Goal: Find specific page/section: Find specific page/section

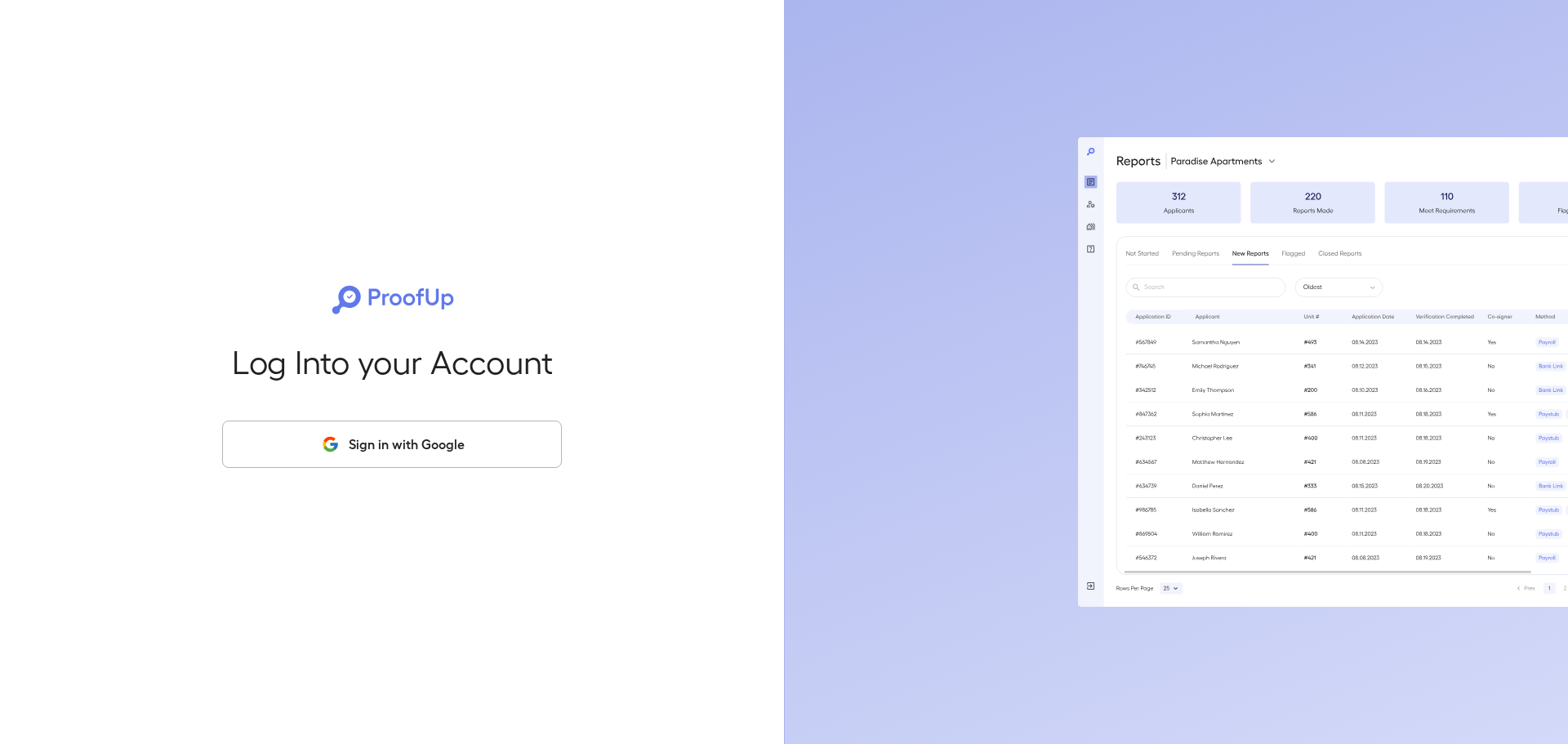
click at [385, 448] on button "Sign in with Google" at bounding box center [391, 445] width 340 height 48
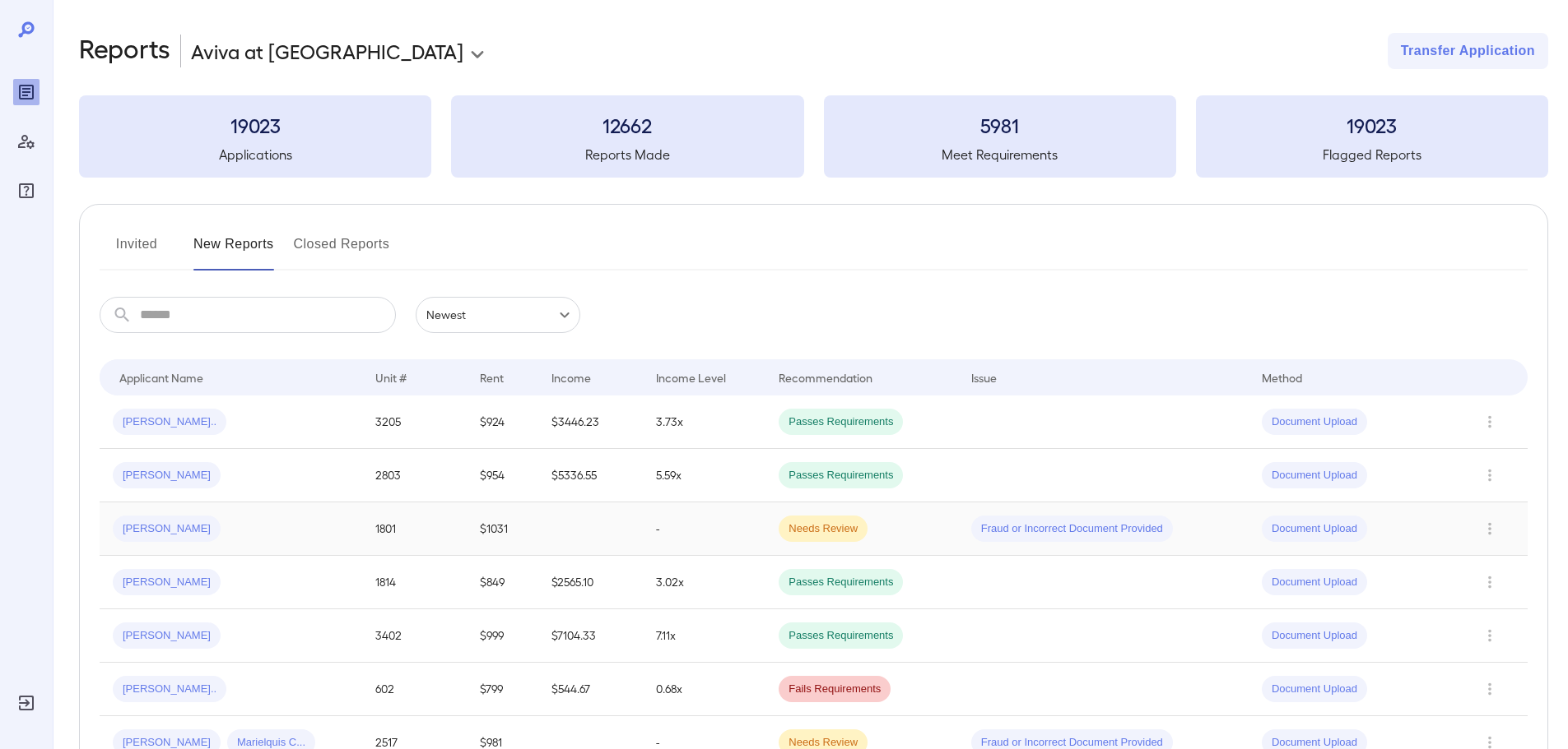
click at [188, 540] on div "Francisco A..." at bounding box center [166, 528] width 107 height 26
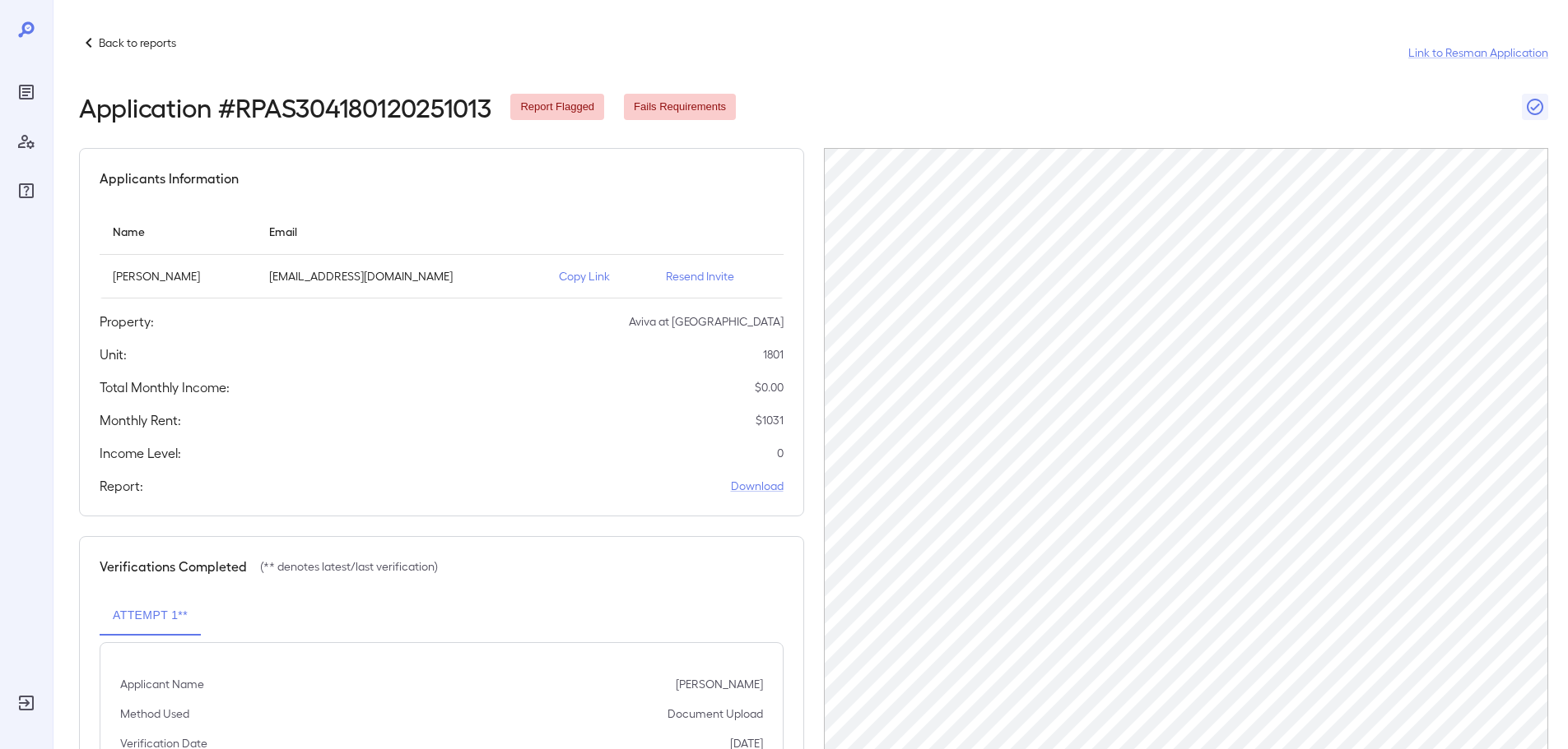
click at [598, 272] on p "Copy Link" at bounding box center [599, 276] width 81 height 16
